Goal: Information Seeking & Learning: Learn about a topic

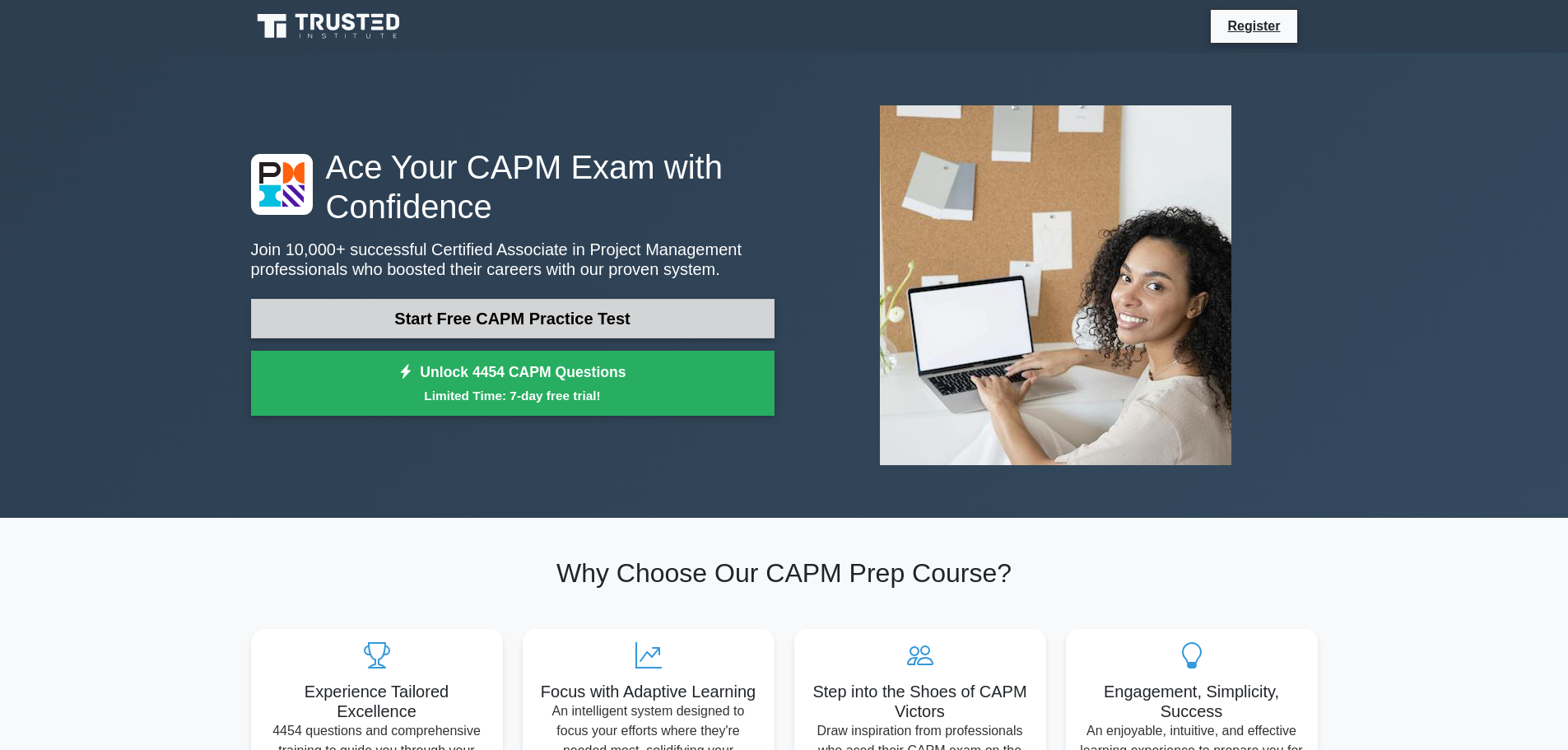
click at [594, 324] on link "Start Free CAPM Practice Test" at bounding box center [513, 319] width 523 height 40
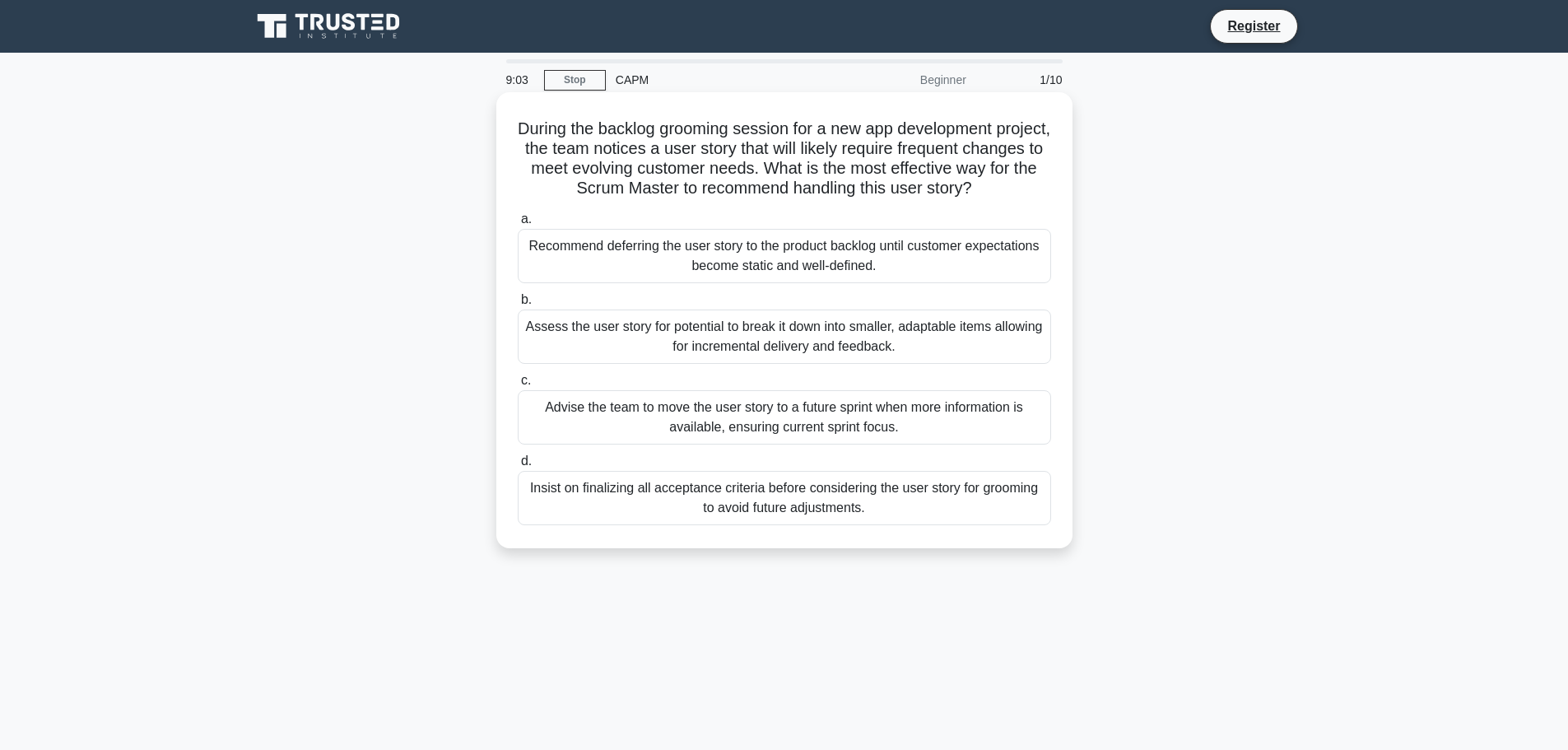
click at [861, 411] on div "Advise the team to move the user story to a future sprint when more information…" at bounding box center [784, 416] width 534 height 54
click at [518, 386] on input "c. Advise the team to move the user story to a future sprint when more informat…" at bounding box center [518, 380] width 0 height 10
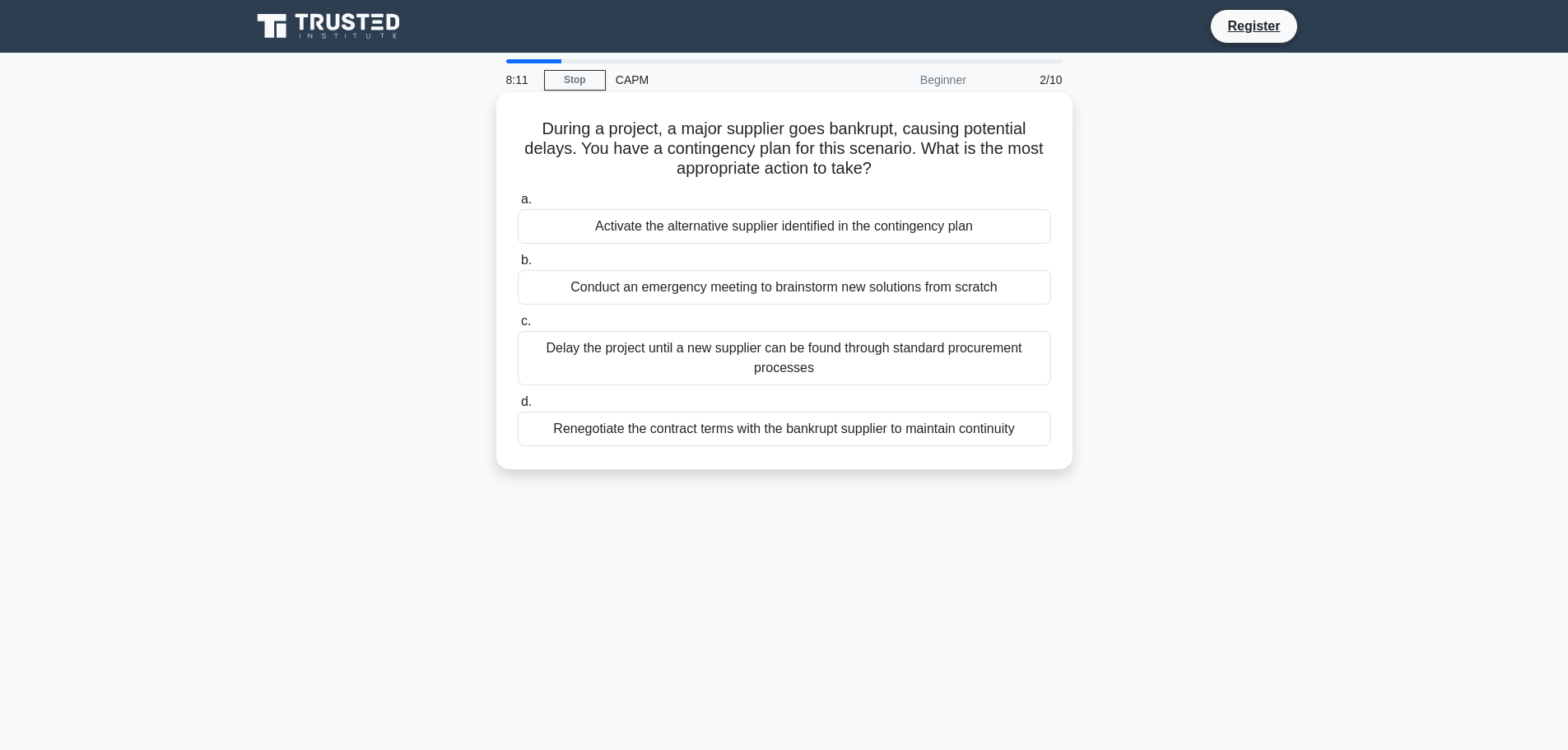
click at [720, 440] on div "Renegotiate the contract terms with the bankrupt supplier to maintain continuity" at bounding box center [784, 429] width 534 height 34
click at [518, 408] on input "d. Renegotiate the contract terms with the bankrupt supplier to maintain contin…" at bounding box center [518, 401] width 0 height 10
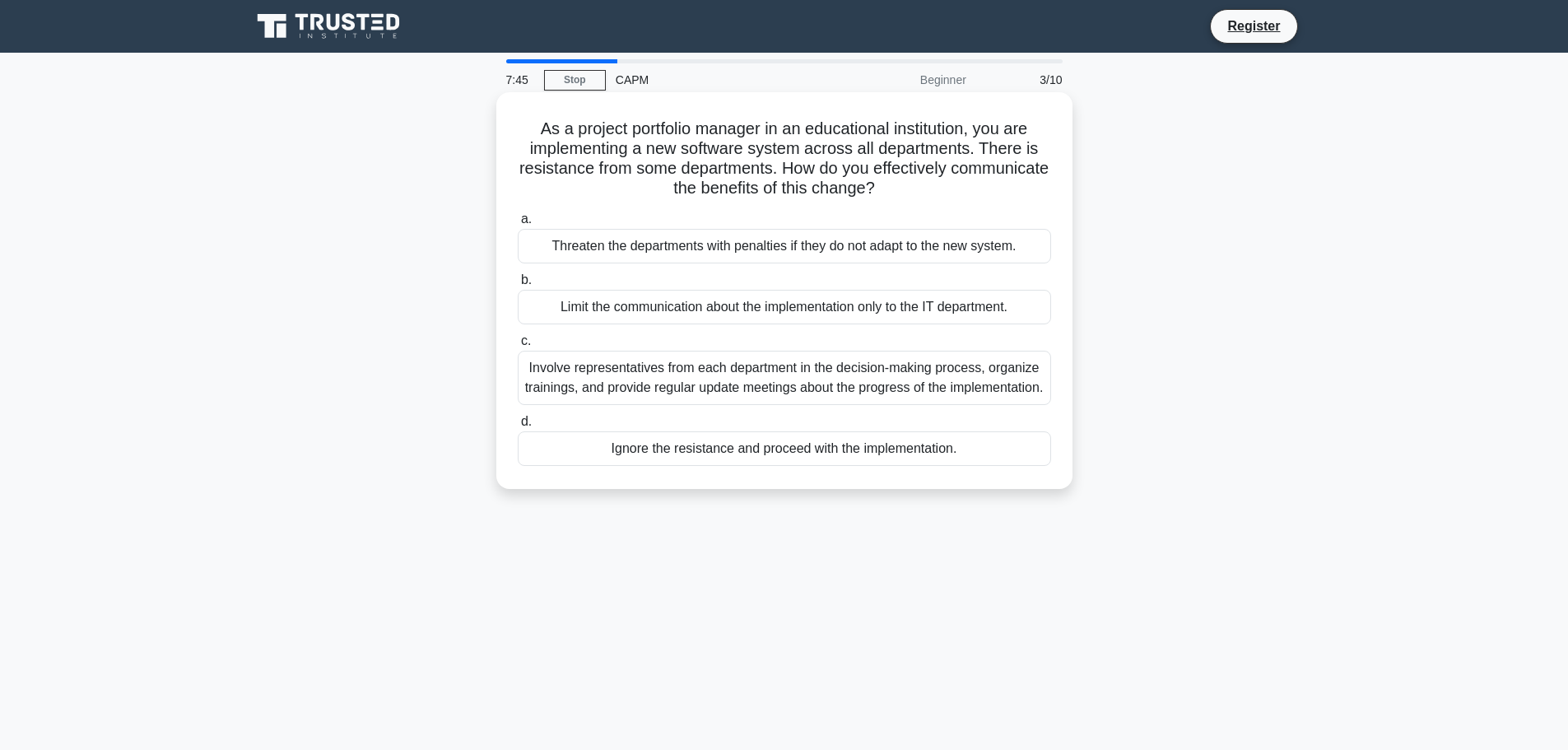
click at [832, 395] on div "Involve representatives from each department in the decision-making process, or…" at bounding box center [784, 377] width 534 height 54
click at [518, 346] on input "c. Involve representatives from each department in the decision-making process,…" at bounding box center [518, 340] width 0 height 10
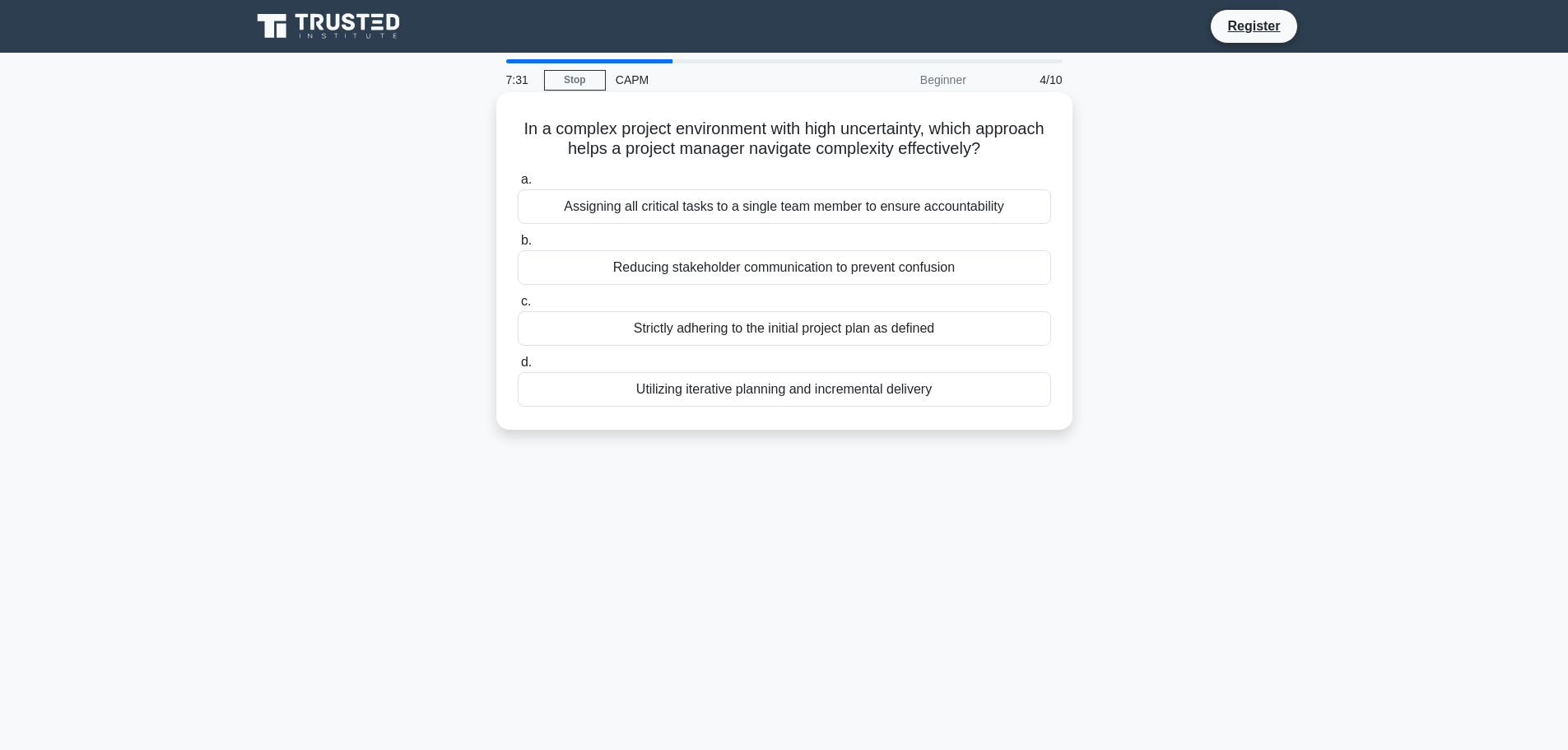
click at [907, 396] on div "Utilizing iterative planning and incremental delivery" at bounding box center [784, 389] width 534 height 34
click at [518, 368] on input "d. Utilizing iterative planning and incremental delivery" at bounding box center [518, 362] width 0 height 10
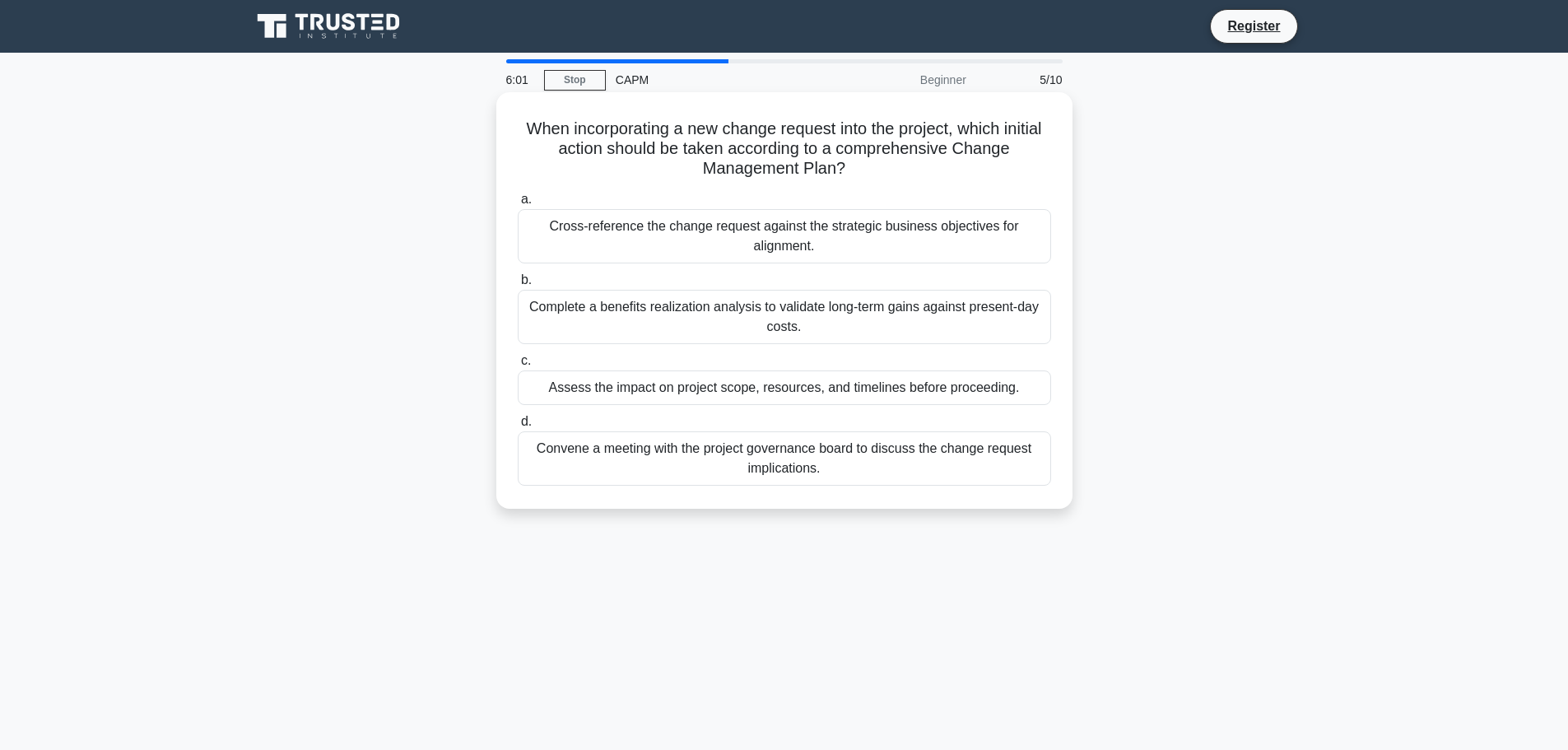
click at [667, 232] on div "Cross-reference the change request against the strategic business objectives fo…" at bounding box center [784, 235] width 534 height 54
click at [518, 205] on input "a. Cross-reference the change request against the strategic business objectives…" at bounding box center [518, 199] width 0 height 10
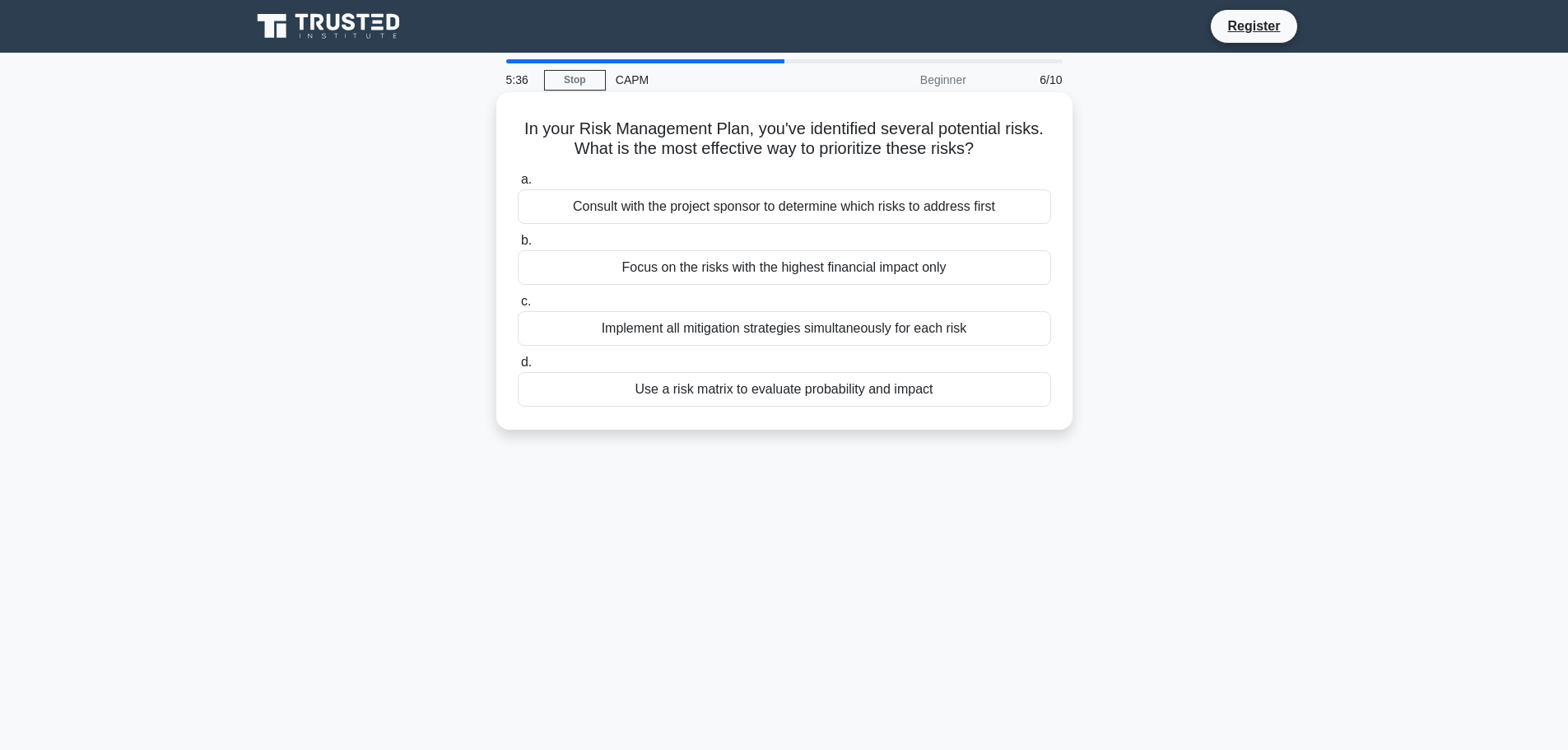
click at [696, 393] on div "Use a risk matrix to evaluate probability and impact" at bounding box center [784, 389] width 534 height 34
click at [518, 368] on input "d. Use a risk matrix to evaluate probability and impact" at bounding box center [518, 362] width 0 height 10
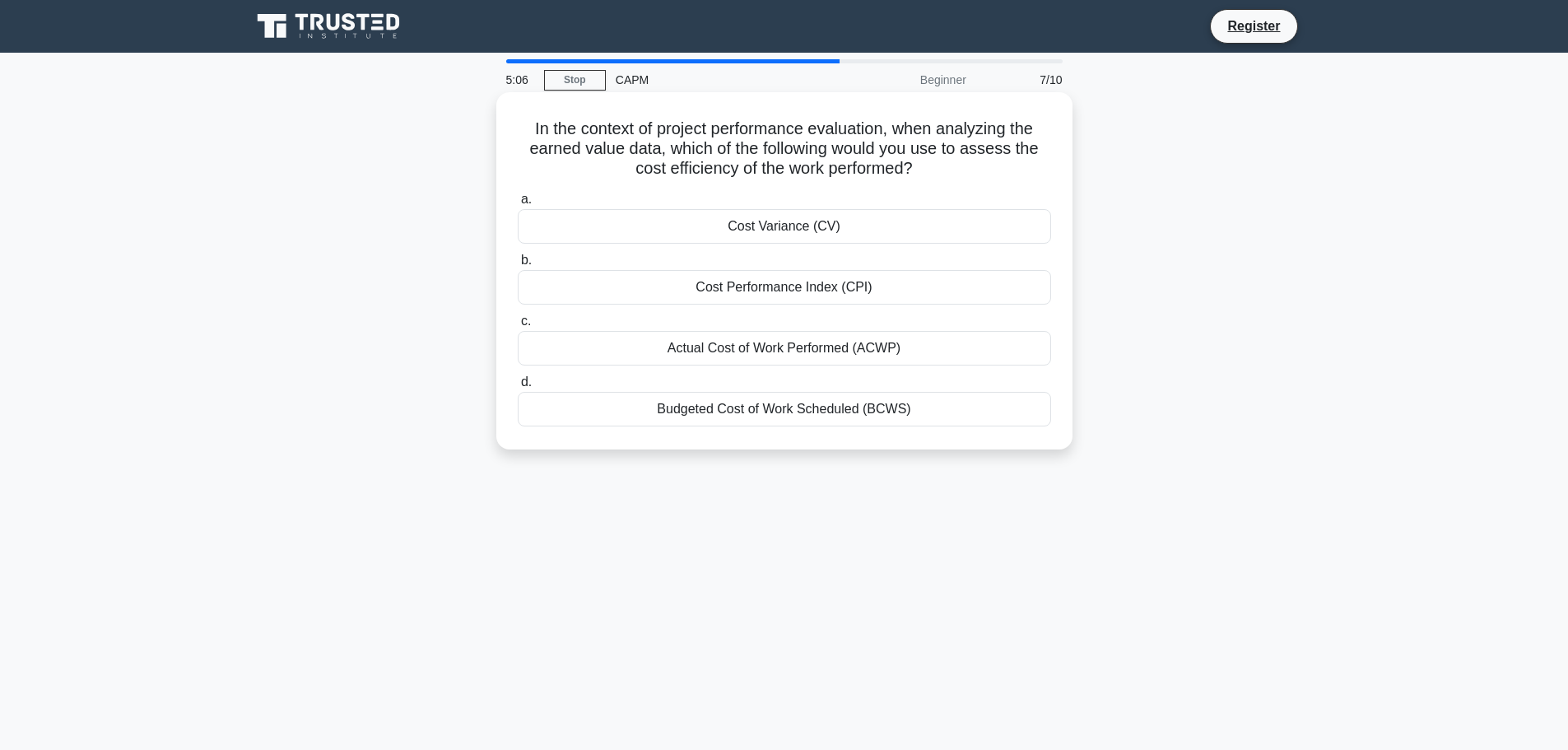
click at [889, 350] on div "Actual Cost of Work Performed (ACWP)" at bounding box center [784, 348] width 534 height 34
click at [518, 327] on input "c. Actual Cost of Work Performed (ACWP)" at bounding box center [518, 320] width 0 height 10
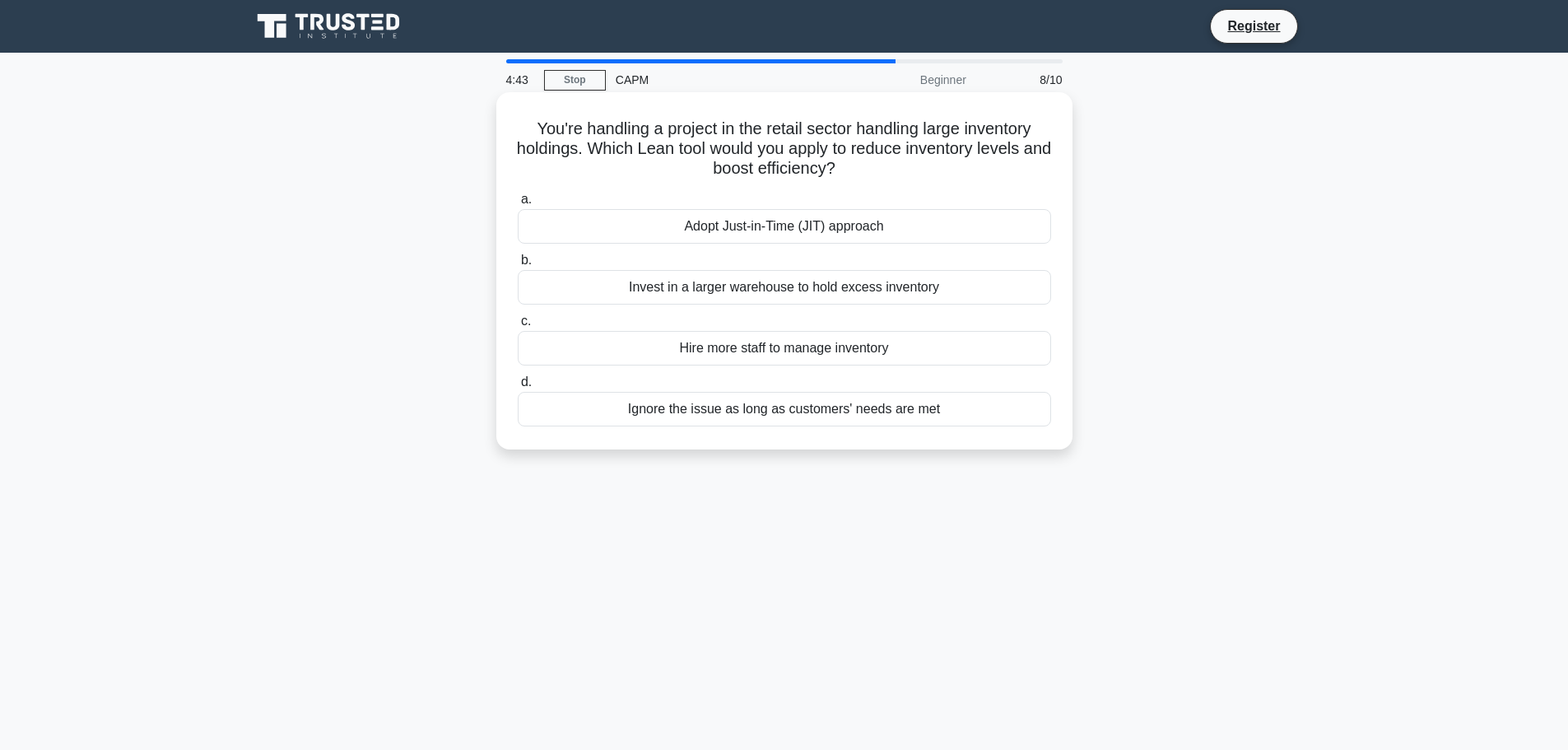
click at [865, 220] on div "Adopt Just-in-Time (JIT) approach" at bounding box center [784, 226] width 534 height 34
click at [518, 205] on input "a. Adopt Just-in-Time (JIT) approach" at bounding box center [518, 199] width 0 height 10
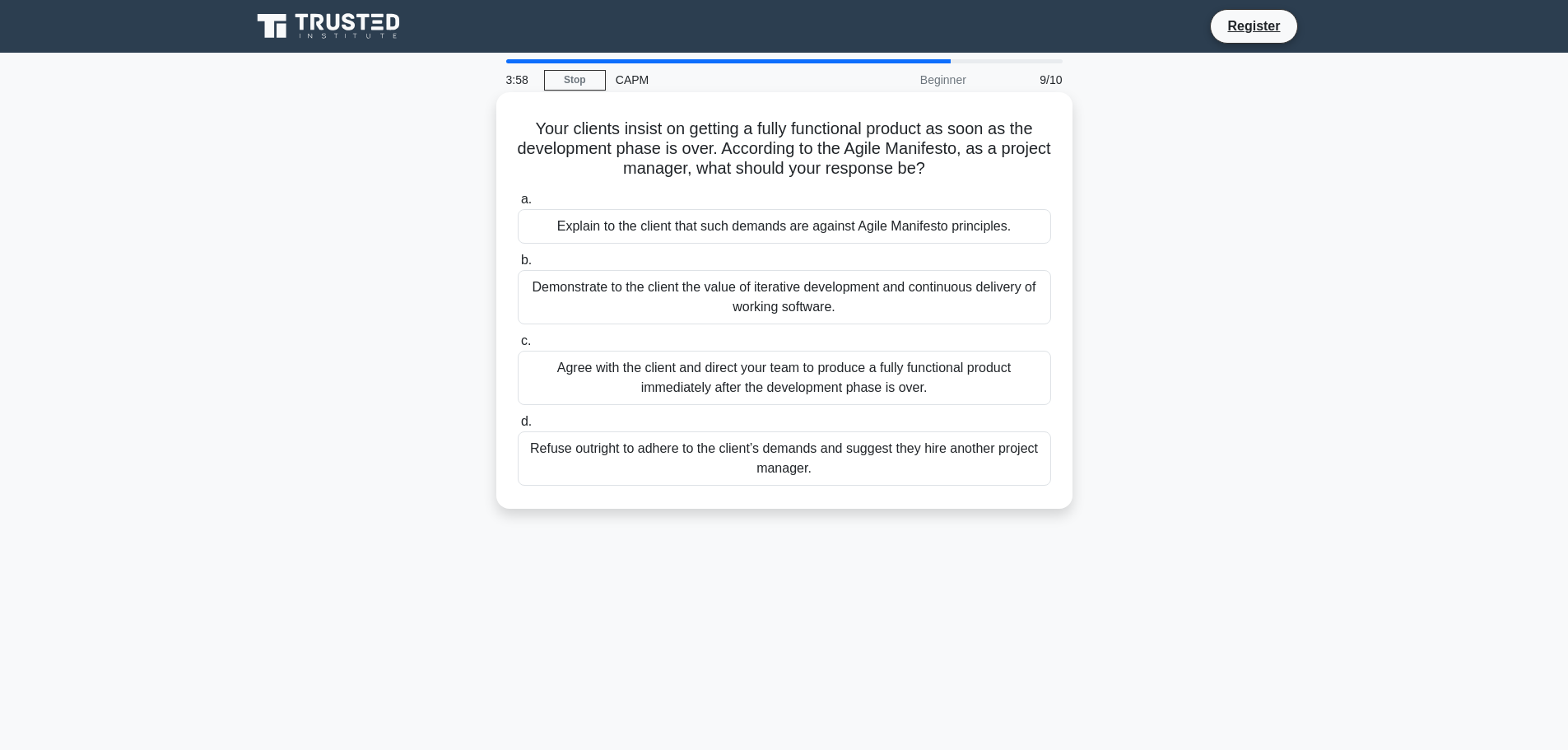
click at [985, 290] on div "Demonstrate to the client the value of iterative development and continuous del…" at bounding box center [784, 297] width 534 height 54
click at [518, 265] on input "b. Demonstrate to the client the value of iterative development and continuous …" at bounding box center [518, 260] width 0 height 10
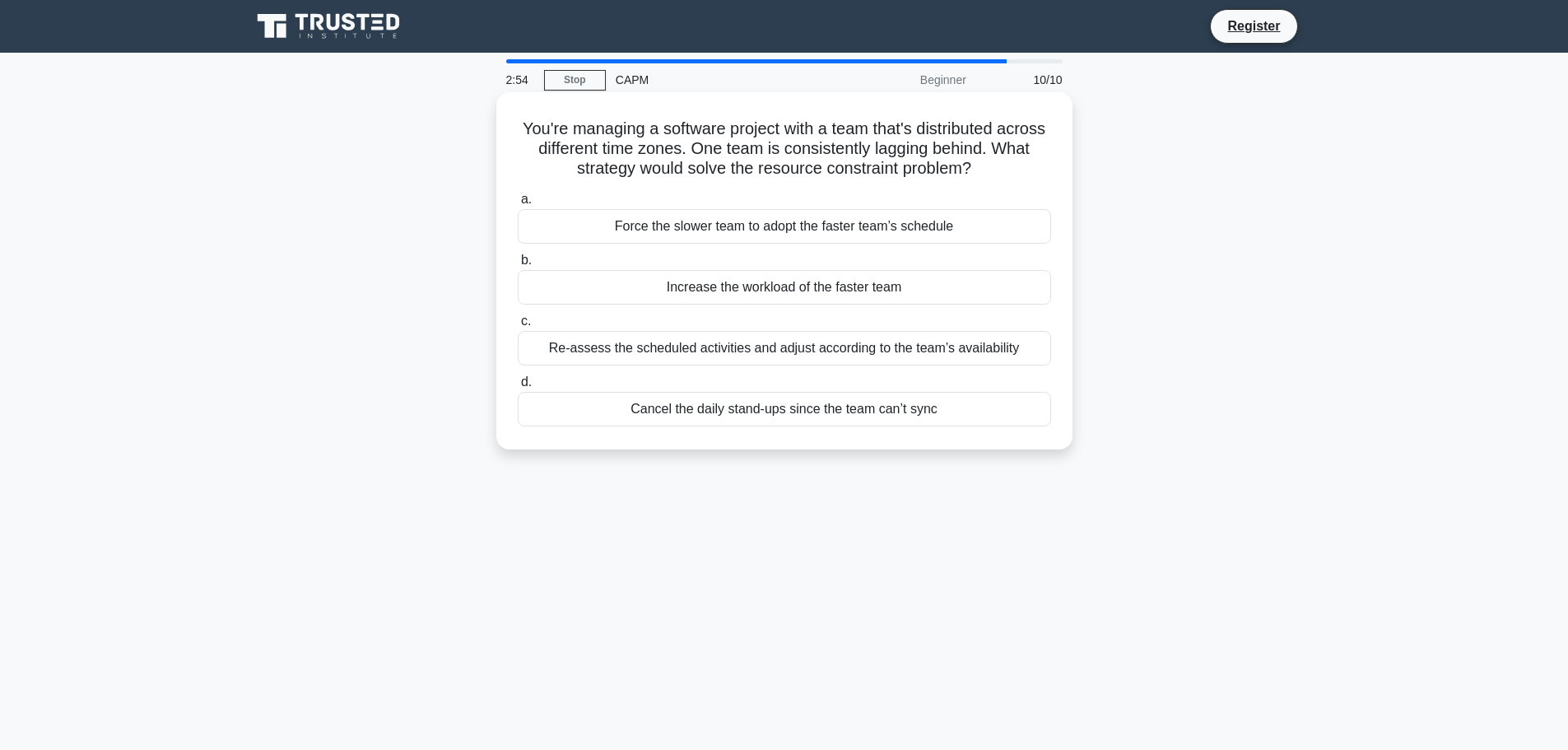
click at [1016, 340] on div "Re-assess the scheduled activities and adjust according to the team’s availabil…" at bounding box center [784, 348] width 534 height 34
click at [518, 327] on input "c. Re-assess the scheduled activities and adjust according to the team’s availa…" at bounding box center [518, 320] width 0 height 10
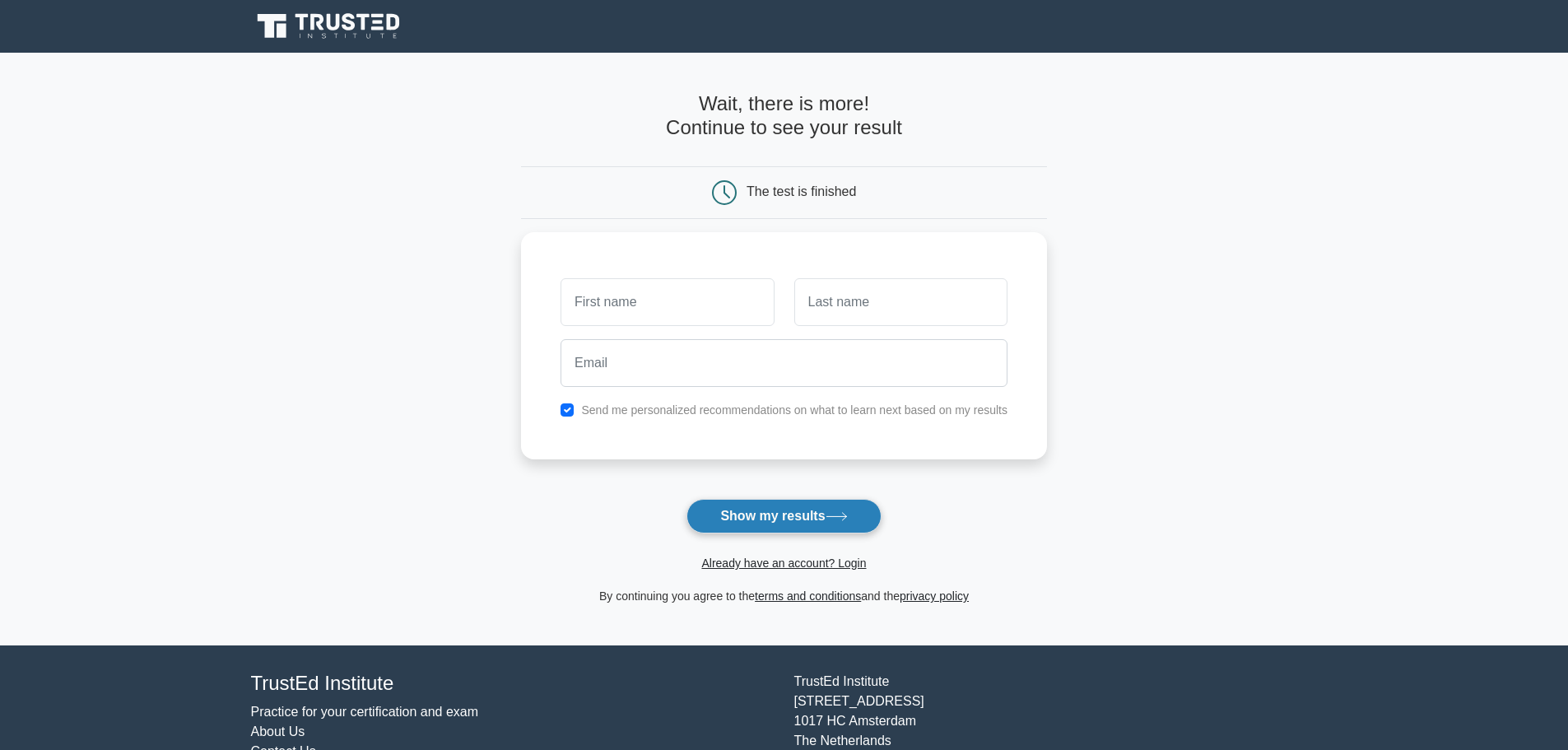
click at [808, 508] on button "Show my results" at bounding box center [783, 516] width 194 height 34
click at [658, 293] on input "text" at bounding box center [666, 298] width 213 height 47
click at [683, 310] on input "text" at bounding box center [666, 298] width 213 height 47
type input "d"
type input "Deese"
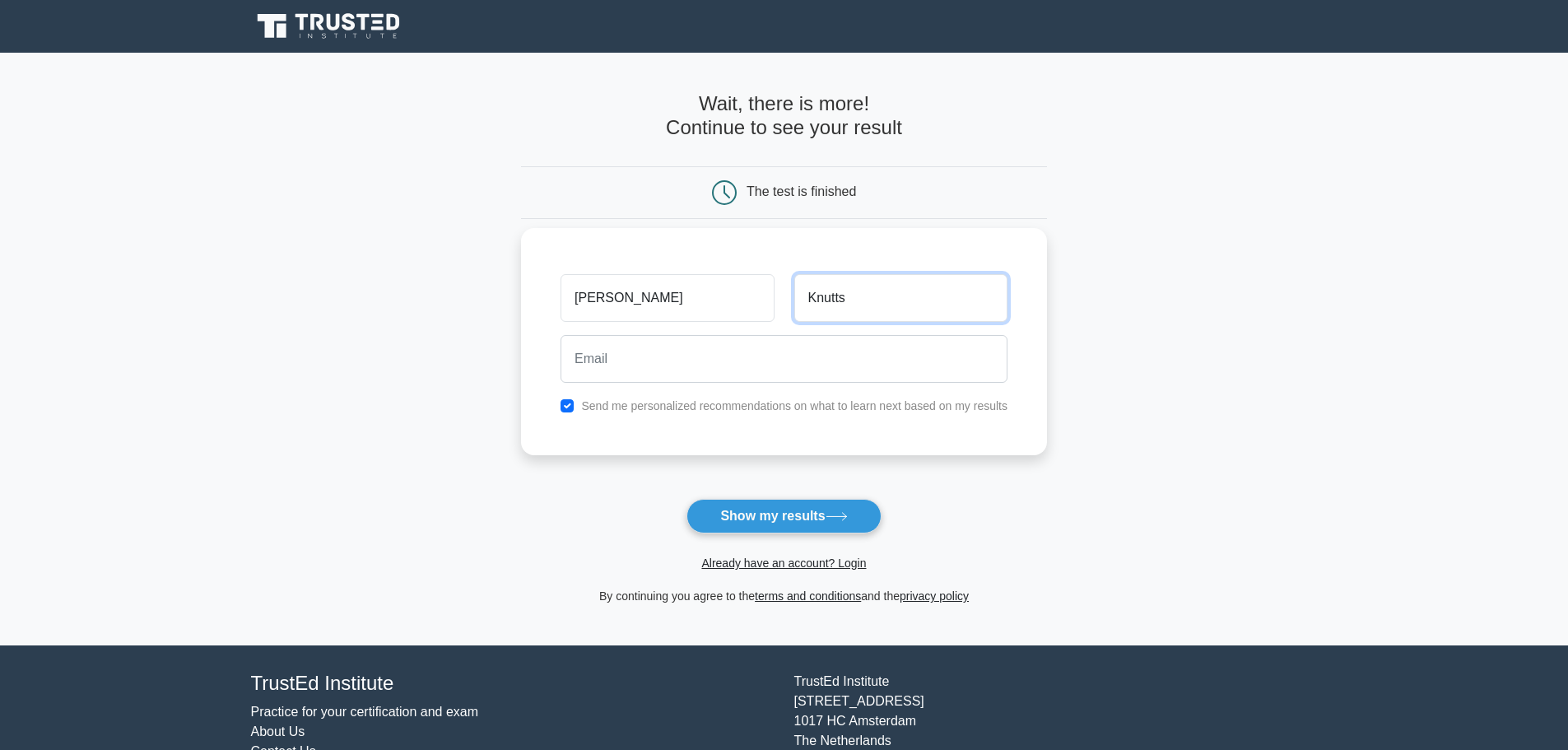
type input "Knutts"
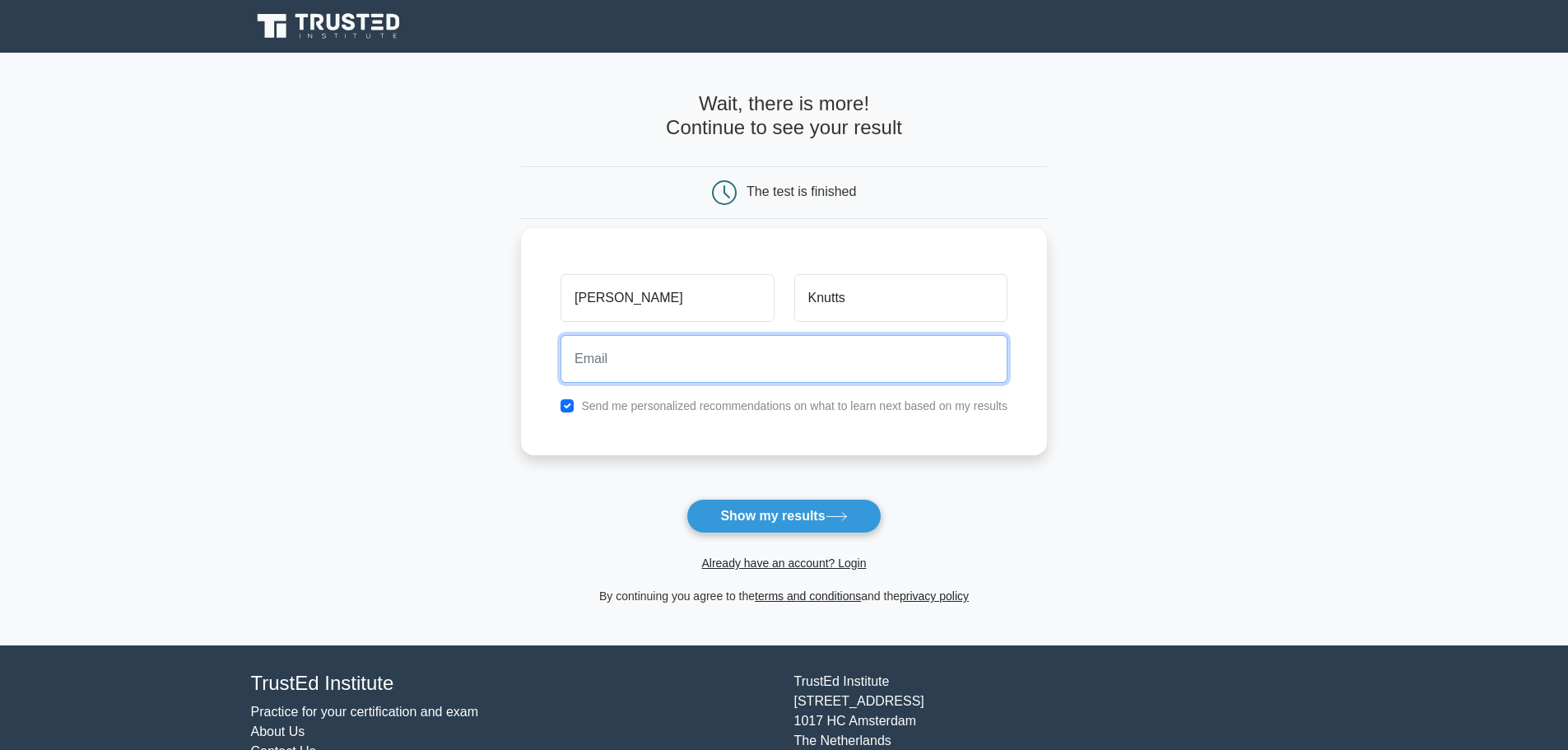
click at [862, 355] on input "email" at bounding box center [783, 358] width 447 height 47
type input "thesciencenerd33@gmail.com"
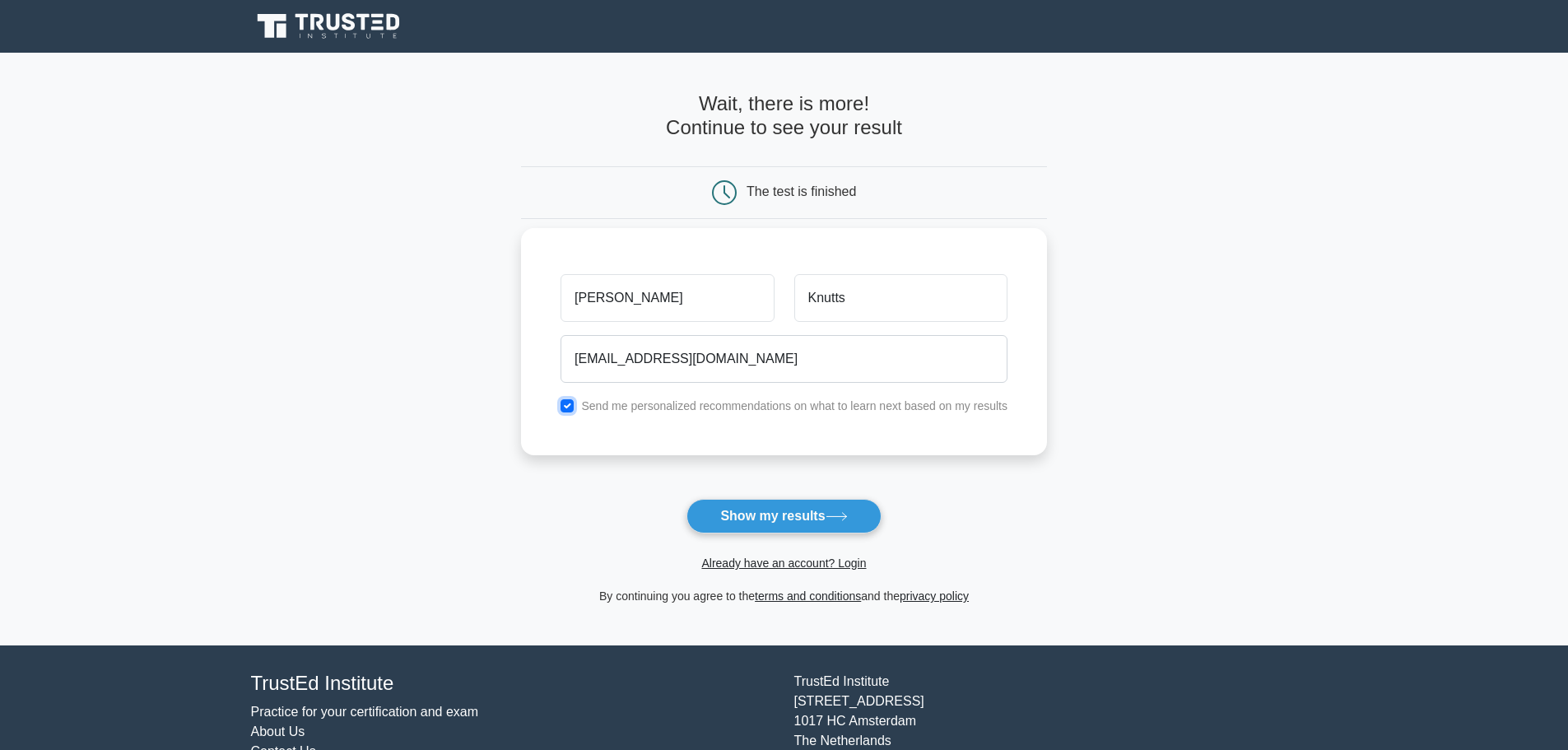
click at [568, 403] on input "checkbox" at bounding box center [567, 406] width 13 height 13
checkbox input "false"
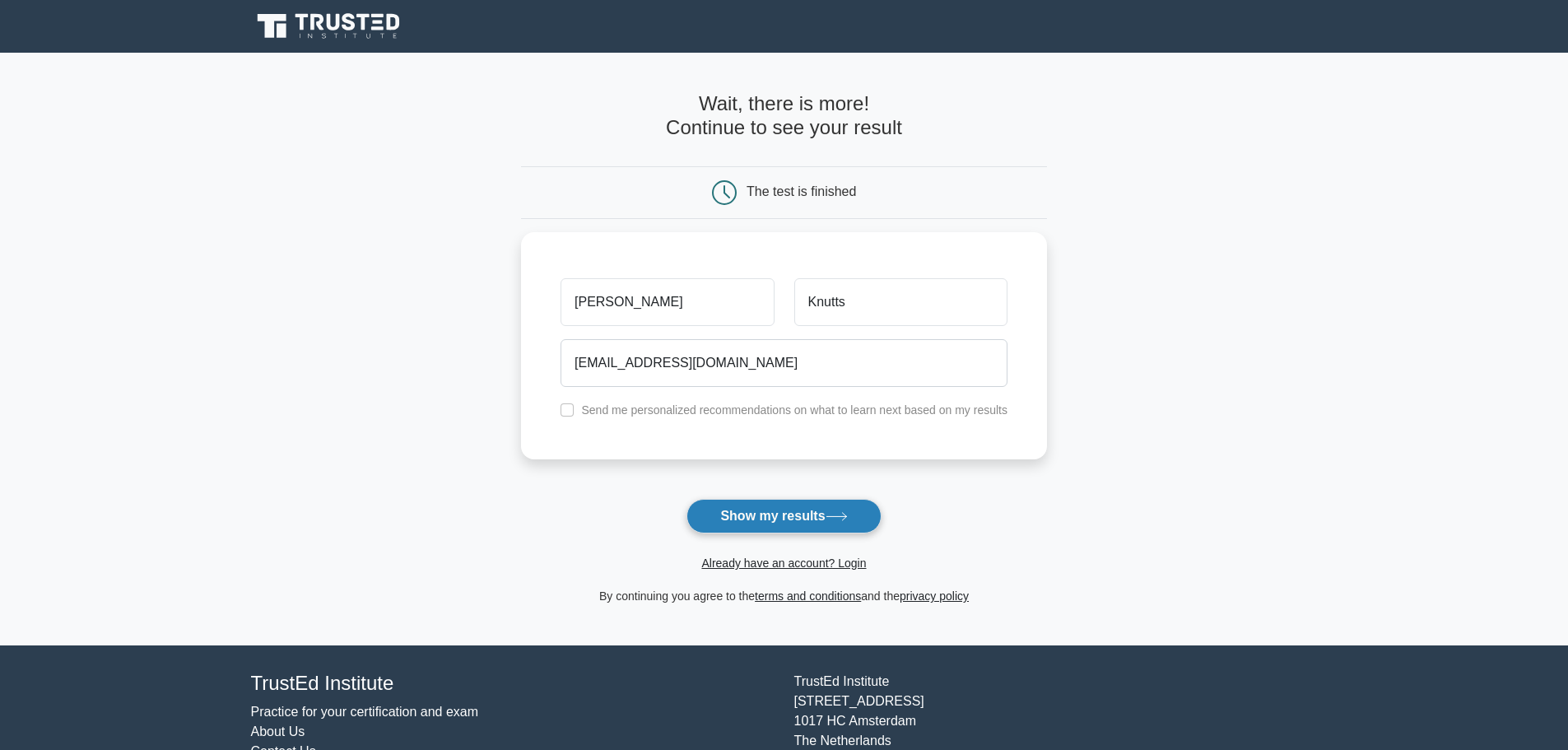
click at [770, 504] on button "Show my results" at bounding box center [783, 516] width 194 height 34
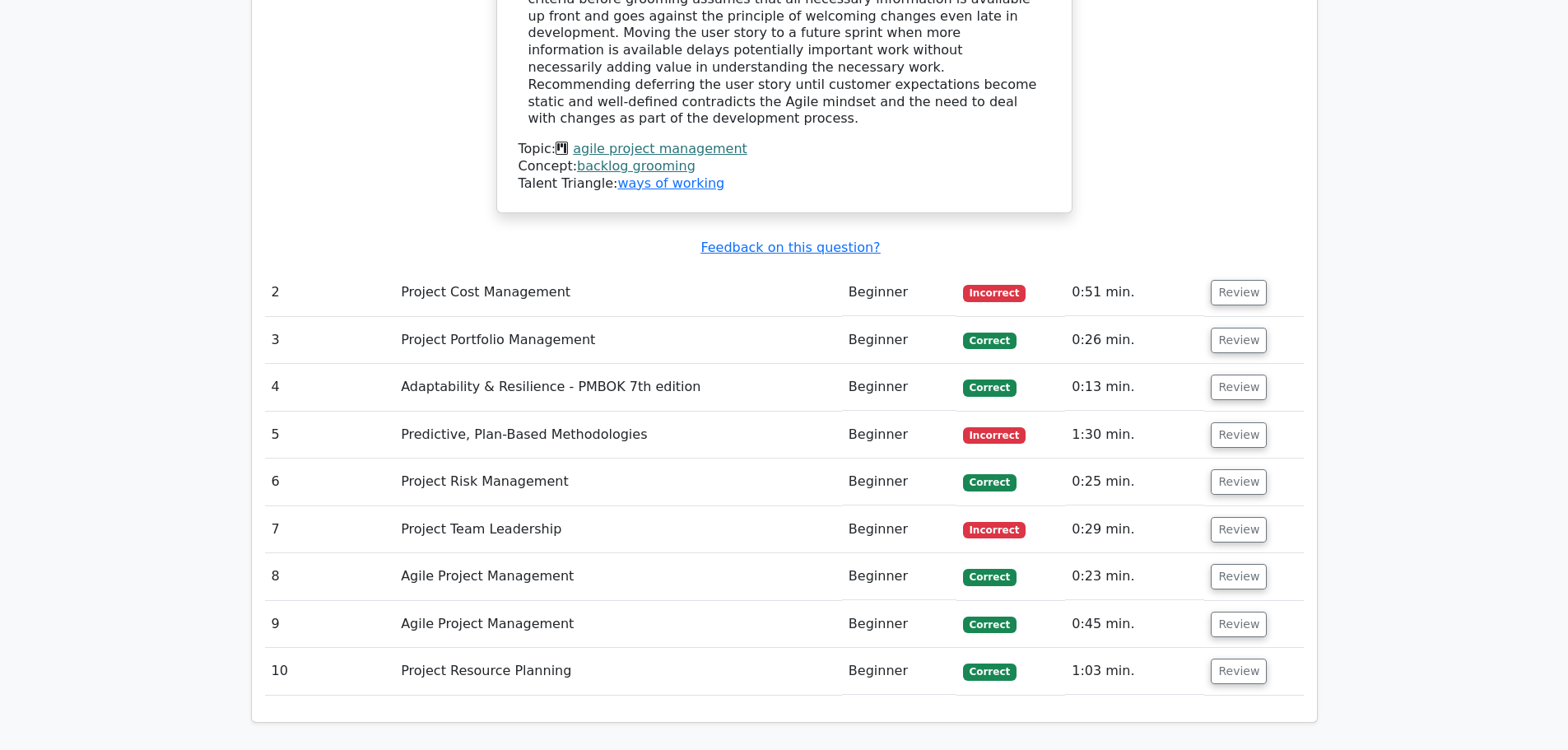
scroll to position [2223, 0]
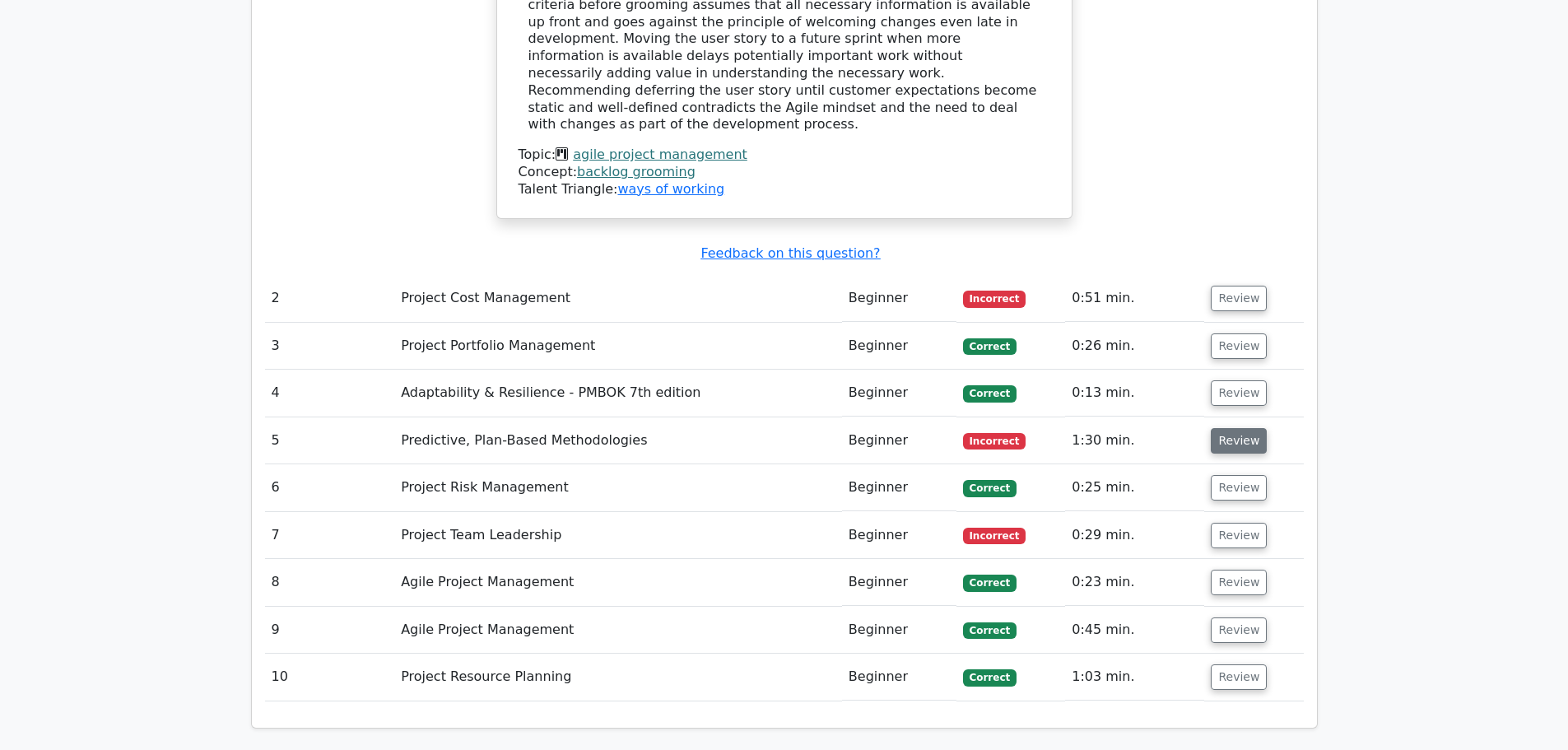
click at [1232, 428] on button "Review" at bounding box center [1238, 440] width 56 height 26
